Goal: Task Accomplishment & Management: Use online tool/utility

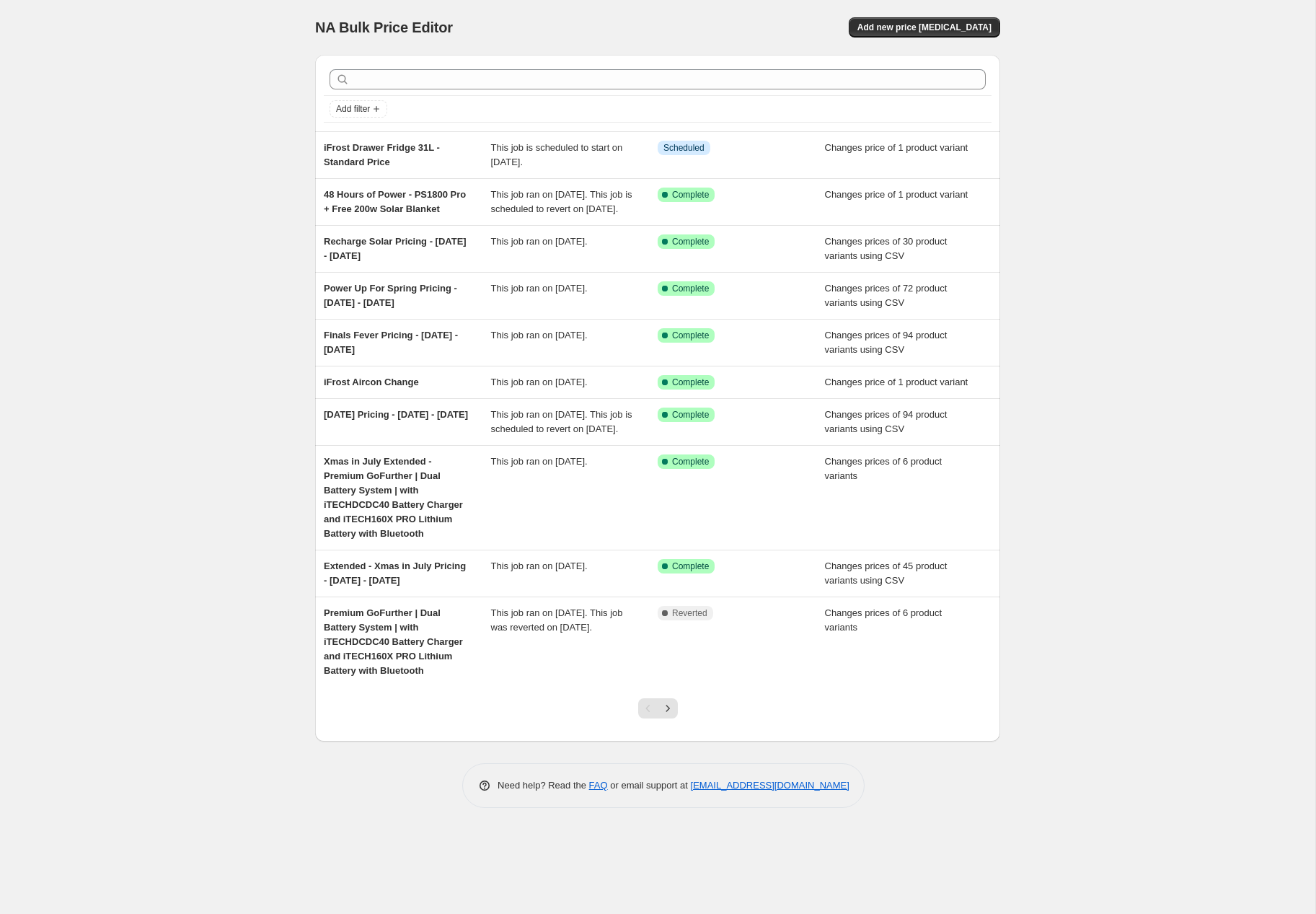
click at [1180, 227] on div "NA Bulk Price Editor. This page is ready NA Bulk Price Editor Add new price [ME…" at bounding box center [658, 457] width 1315 height 914
click at [978, 28] on span "Add new price [MEDICAL_DATA]" at bounding box center [925, 27] width 134 height 12
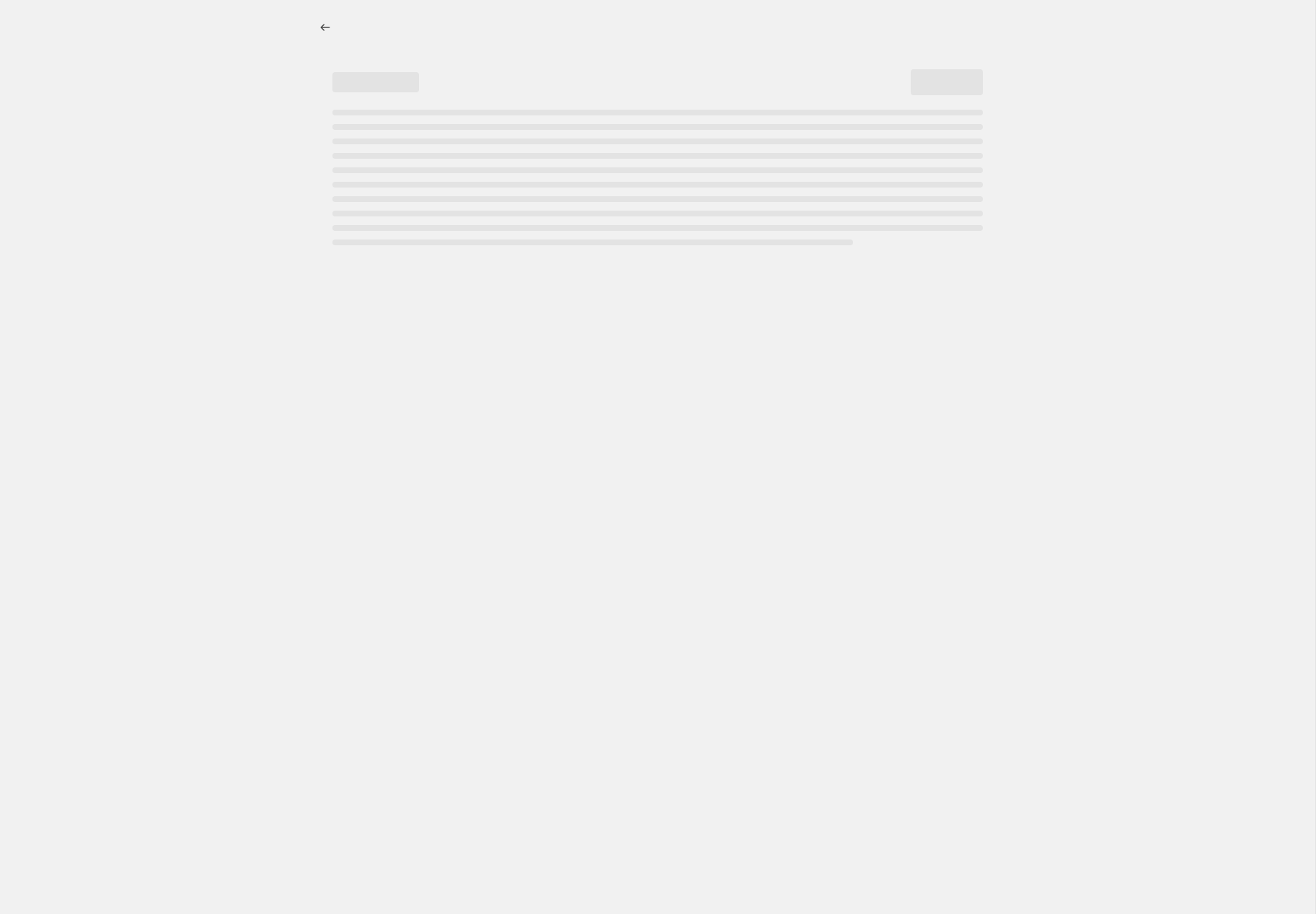
select select "percentage"
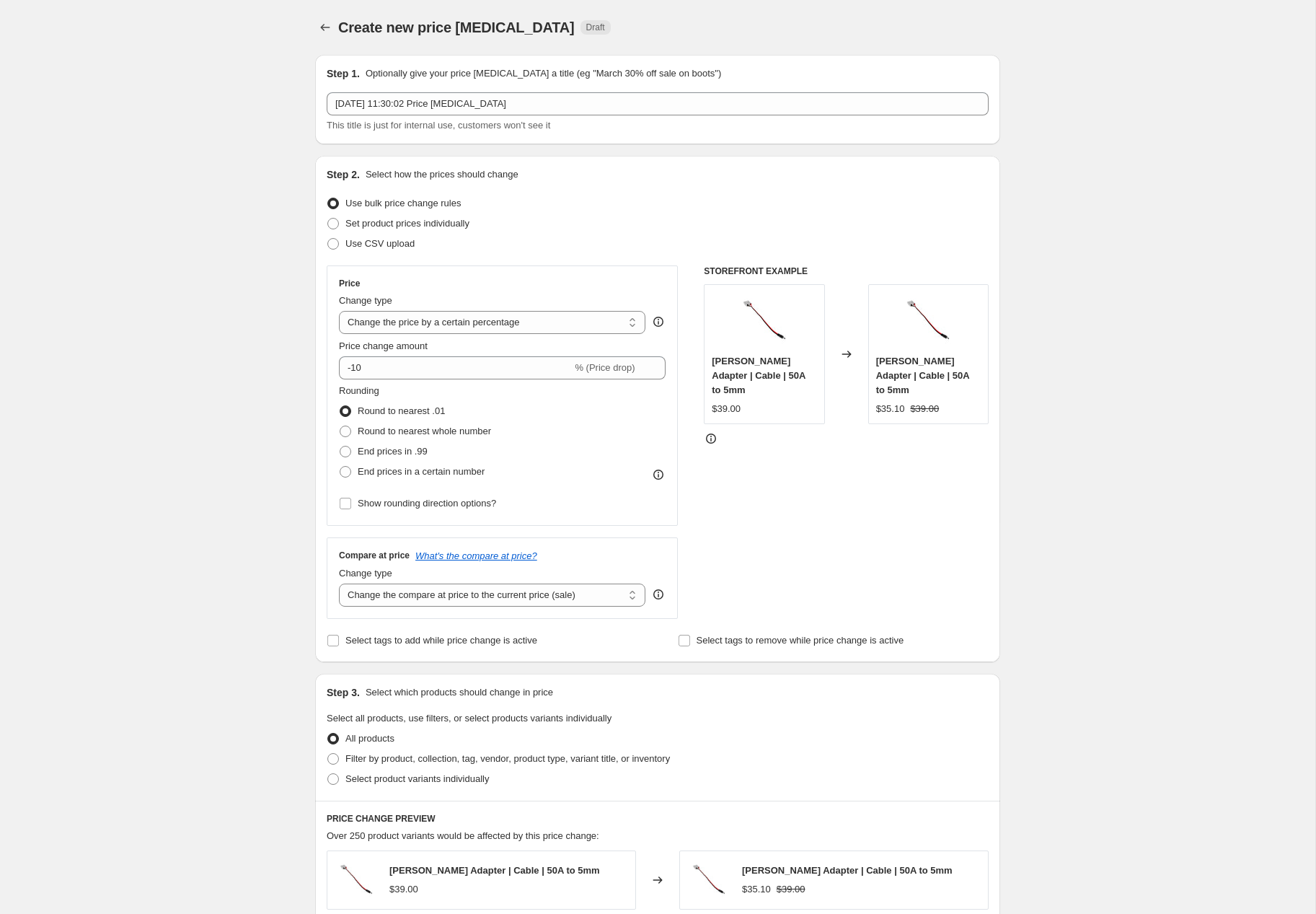
scroll to position [1, 0]
click at [1023, 264] on div "Create new price change job. This page is ready Create new price change job Dra…" at bounding box center [658, 725] width 1315 height 1452
click at [1142, 202] on div "Create new price change job. This page is ready Create new price change job Dra…" at bounding box center [658, 725] width 1315 height 1452
click at [395, 240] on span "Use CSV upload" at bounding box center [380, 243] width 69 height 11
click at [328, 238] on input "Use CSV upload" at bounding box center [328, 237] width 1 height 1
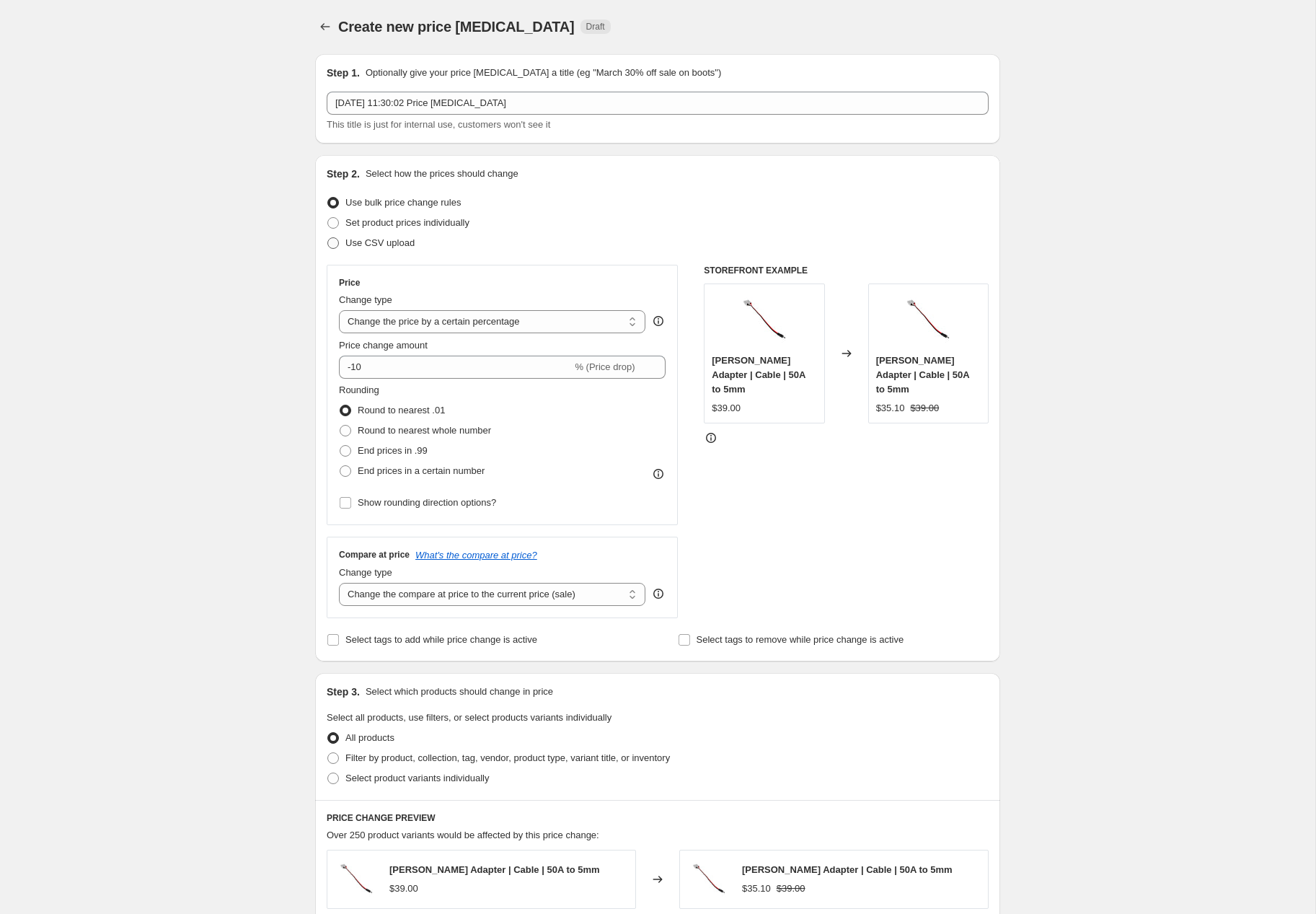
radio input "true"
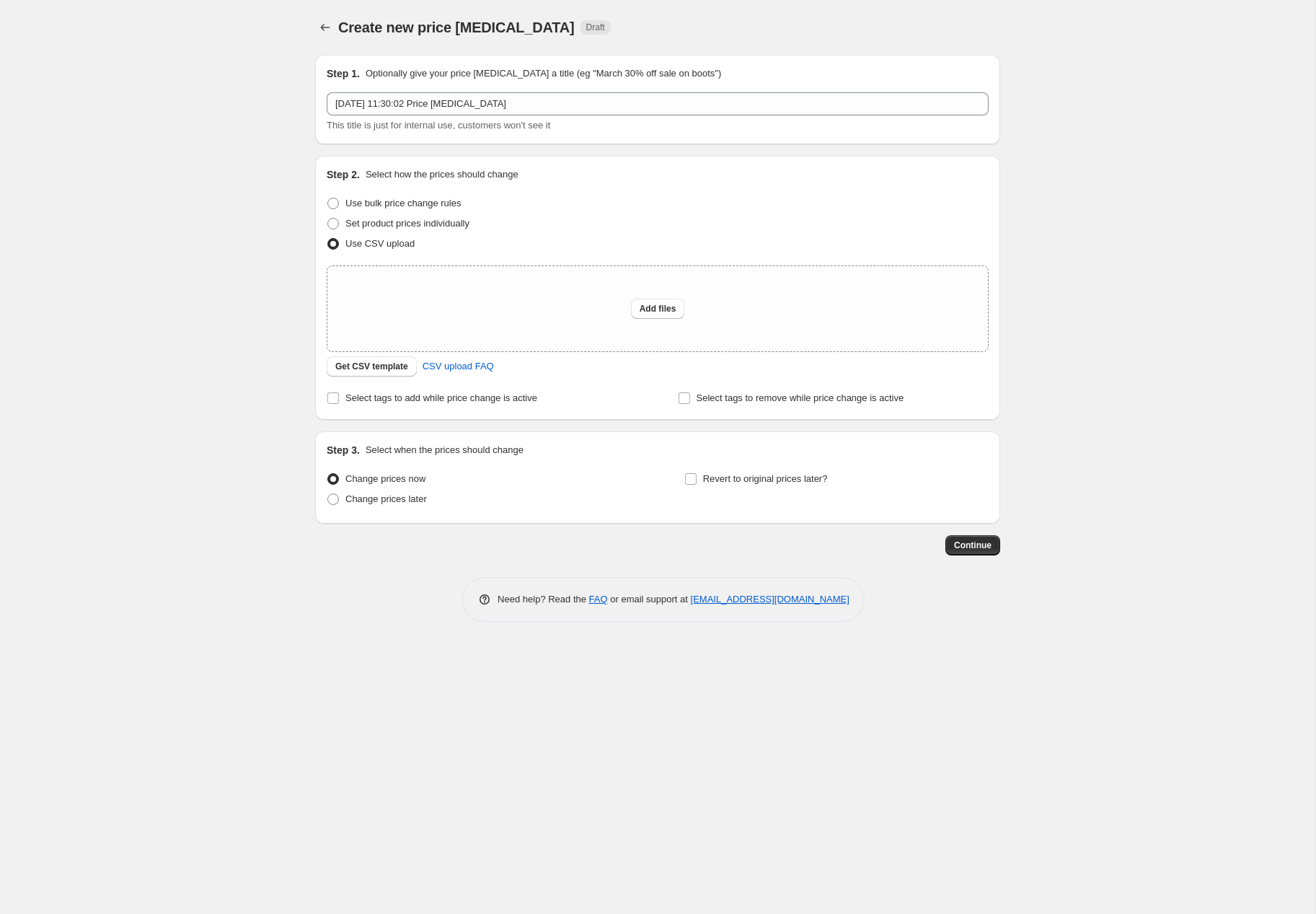
scroll to position [0, 0]
click at [1168, 399] on div "Create new price change job. This page is ready Create new price change job Dra…" at bounding box center [658, 457] width 1315 height 914
drag, startPoint x: 1105, startPoint y: 392, endPoint x: 1055, endPoint y: 391, distance: 50.0
click at [1100, 394] on div "Create new price change job. This page is ready Create new price change job Dra…" at bounding box center [658, 457] width 1315 height 914
click at [348, 363] on span "Get CSV template" at bounding box center [372, 366] width 72 height 12
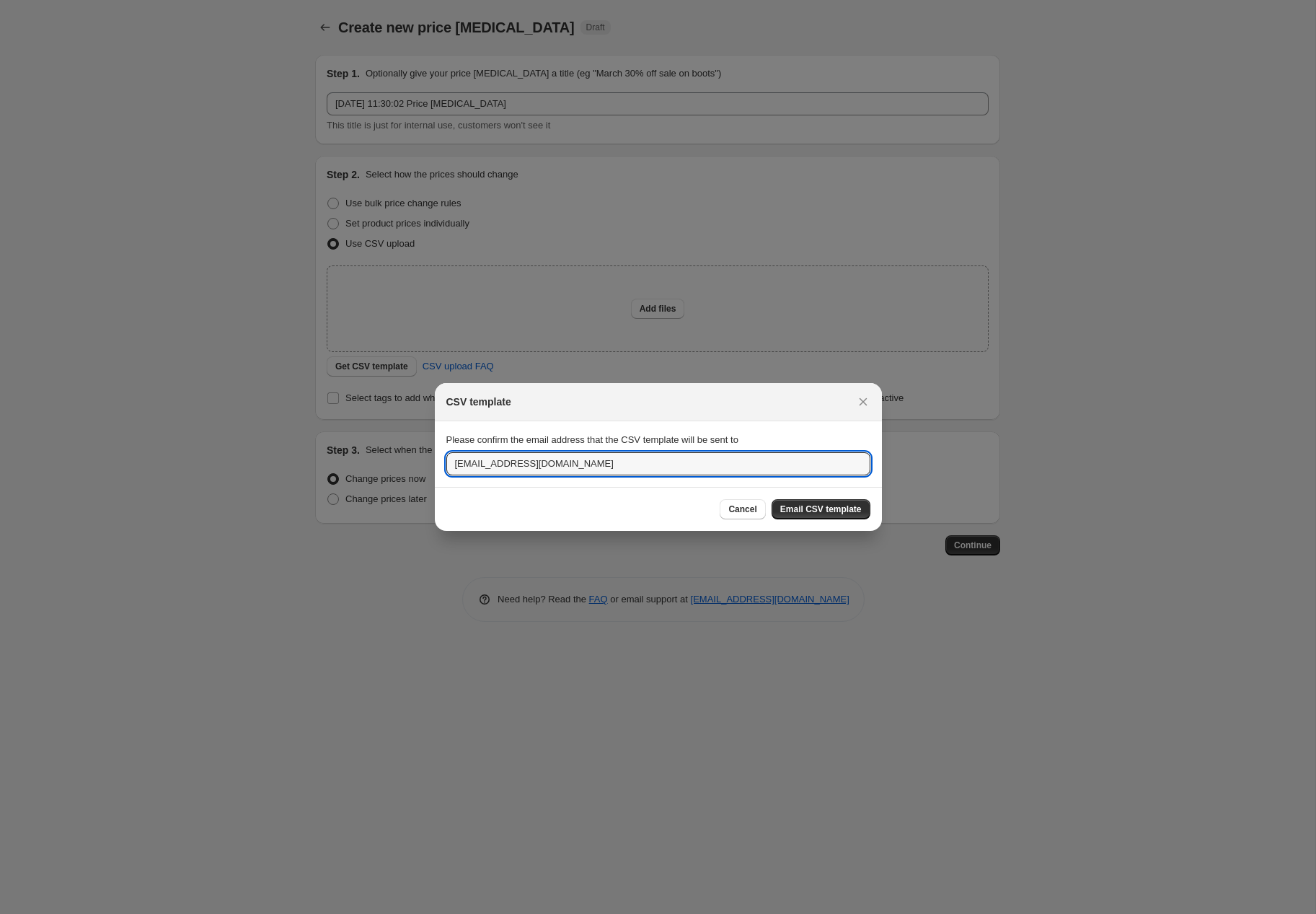
drag, startPoint x: 499, startPoint y: 463, endPoint x: 270, endPoint y: 445, distance: 229.7
click at [270, 913] on div "CSV template Please confirm the email address that the CSV template will be sen…" at bounding box center [658, 914] width 1316 height 0
type input "julian@itechworld.com.au"
click at [847, 511] on span "Email CSV template" at bounding box center [821, 509] width 81 height 12
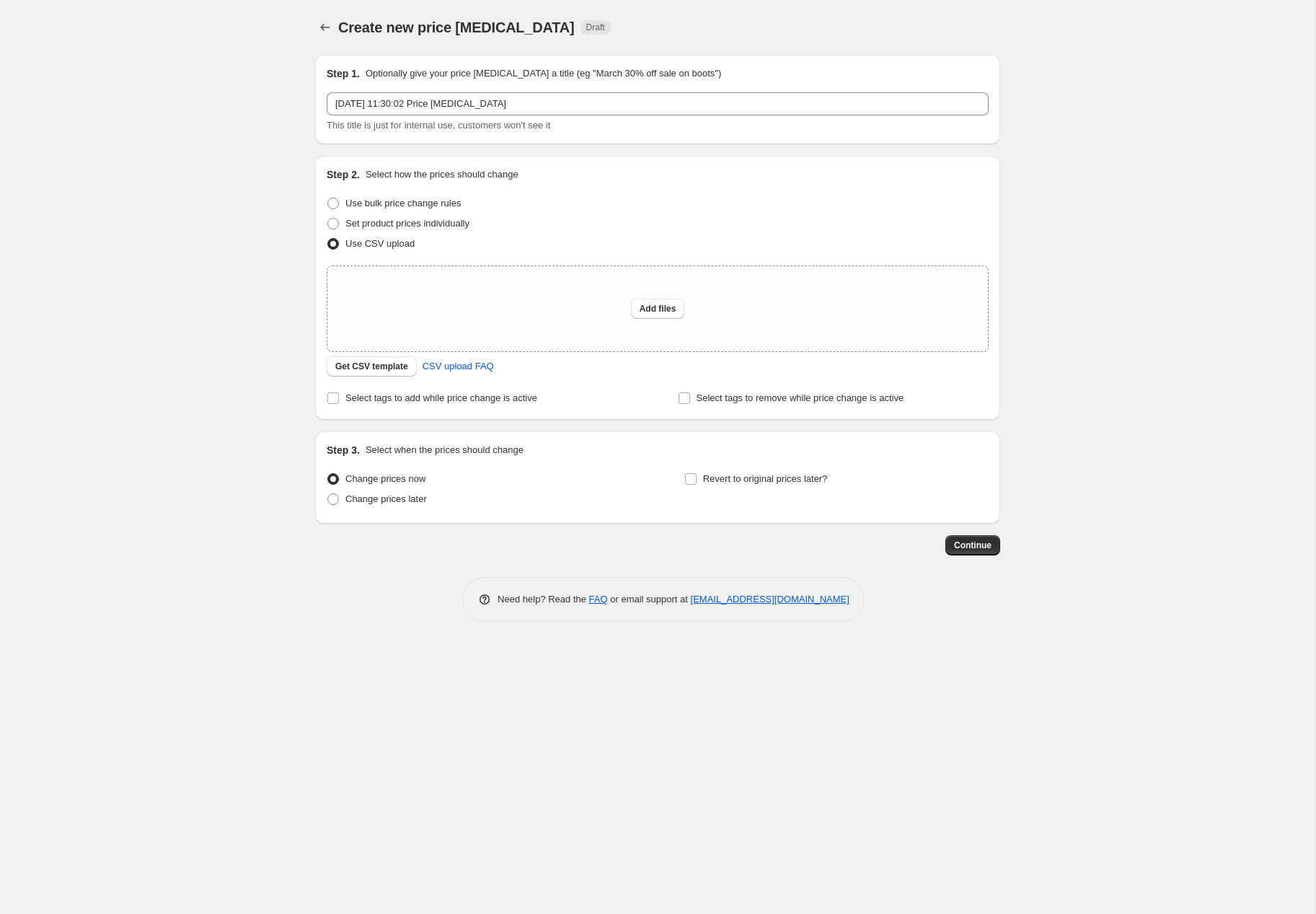
drag, startPoint x: 229, startPoint y: 136, endPoint x: 210, endPoint y: 120, distance: 24.8
click at [226, 132] on div "Create new price change job. This page is ready Create new price change job Dra…" at bounding box center [658, 457] width 1315 height 914
